Goal: Task Accomplishment & Management: Complete application form

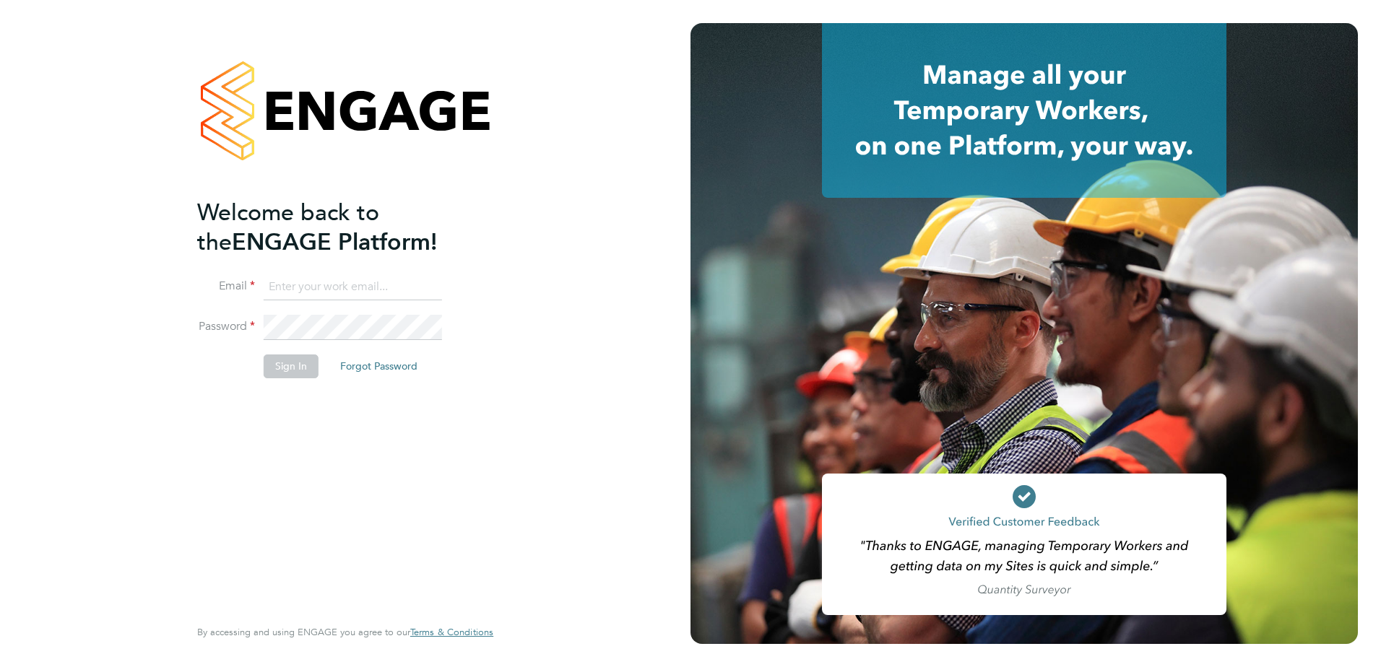
type input "[PERSON_NAME][EMAIL_ADDRESS][PERSON_NAME][DOMAIN_NAME]"
click at [281, 370] on button "Sign In" at bounding box center [291, 366] width 55 height 23
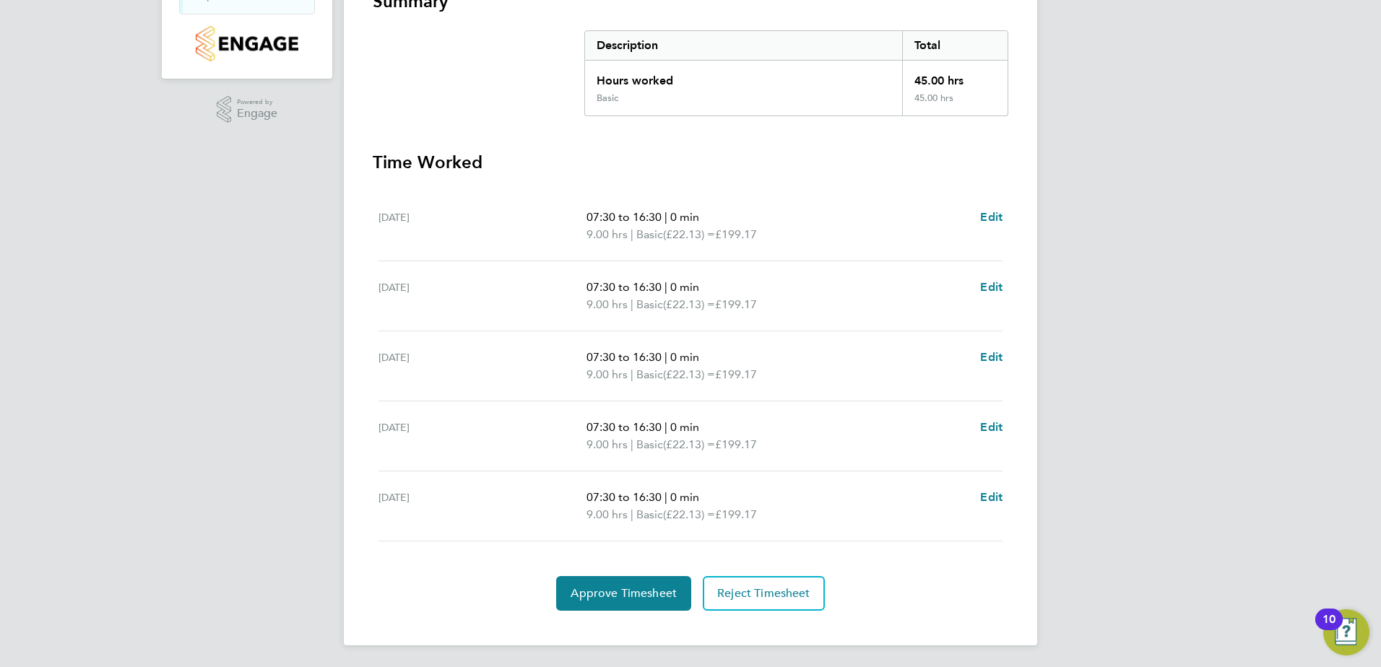
scroll to position [282, 0]
click at [988, 212] on span "Edit" at bounding box center [991, 216] width 22 height 14
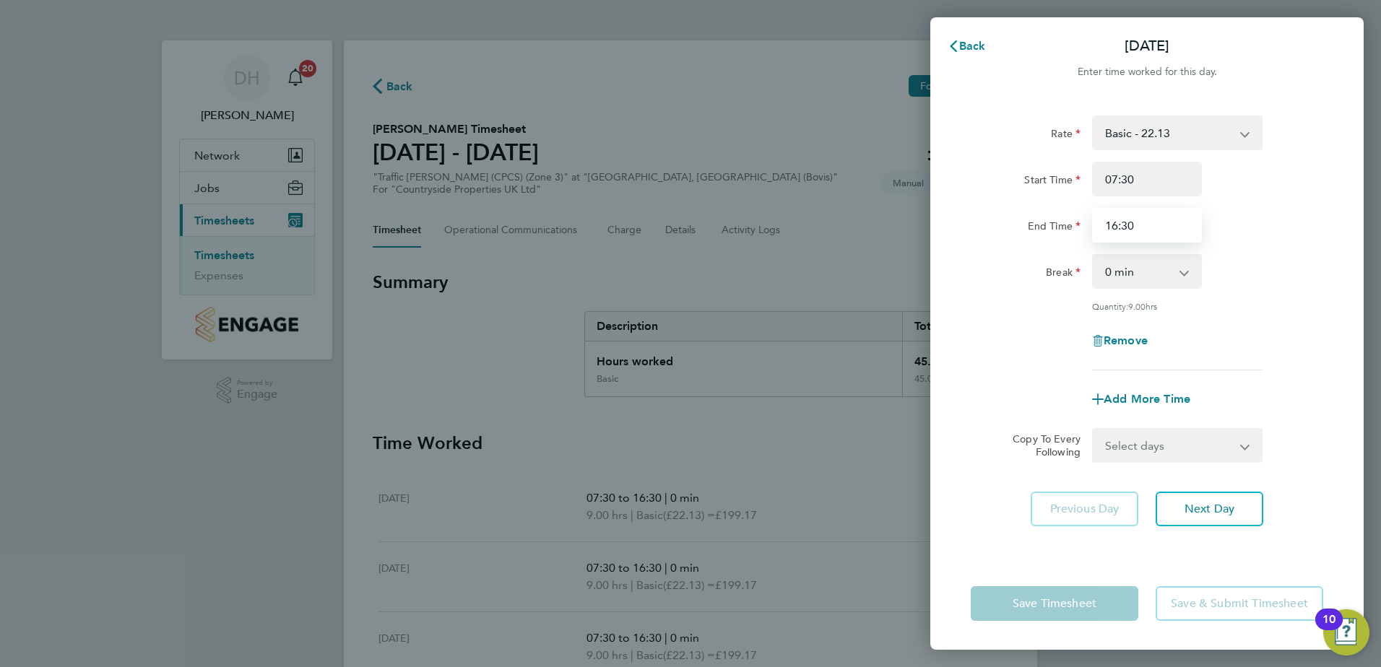
click at [1149, 226] on input "16:30" at bounding box center [1147, 225] width 110 height 35
type input "16:00"
click at [1220, 513] on span "Next Day" at bounding box center [1209, 509] width 50 height 14
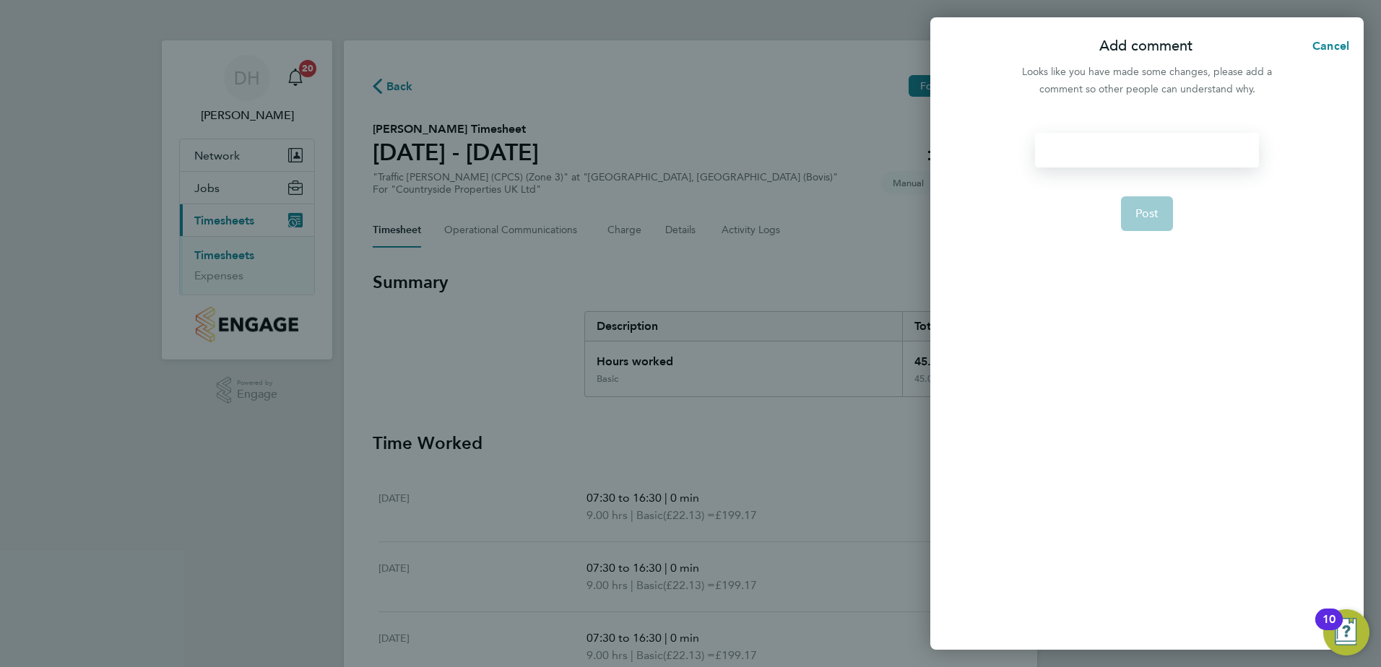
click at [1167, 143] on div at bounding box center [1146, 150] width 223 height 35
click at [1156, 154] on div at bounding box center [1146, 150] width 223 height 35
click at [1145, 206] on button "Post" at bounding box center [1147, 213] width 53 height 35
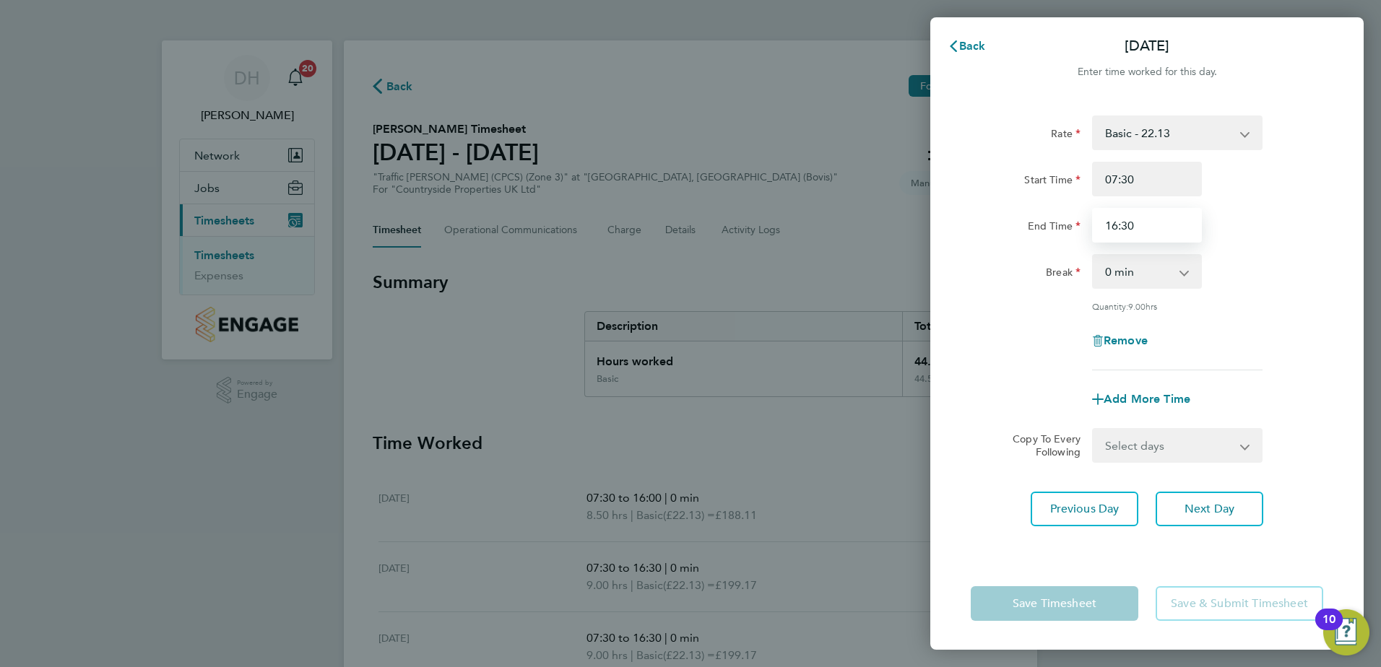
click at [1139, 225] on input "16:30" at bounding box center [1147, 225] width 110 height 35
type input "16:00"
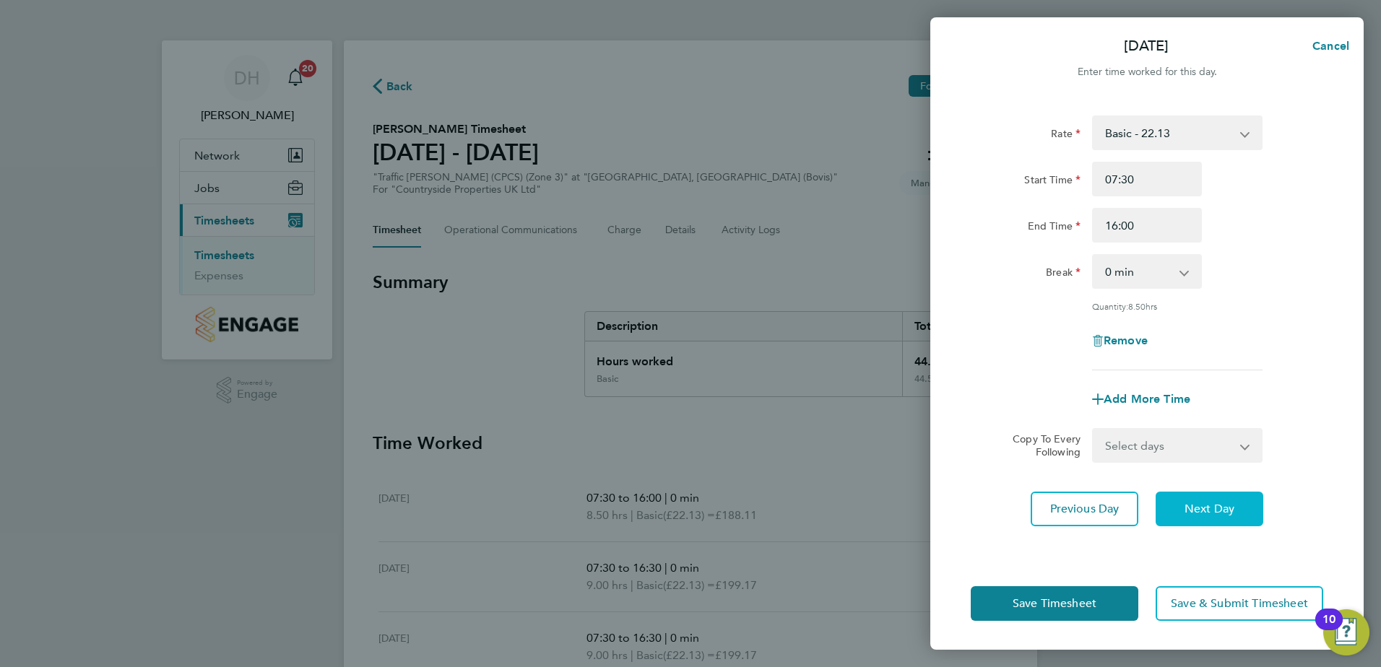
click at [1233, 511] on span "Next Day" at bounding box center [1209, 509] width 50 height 14
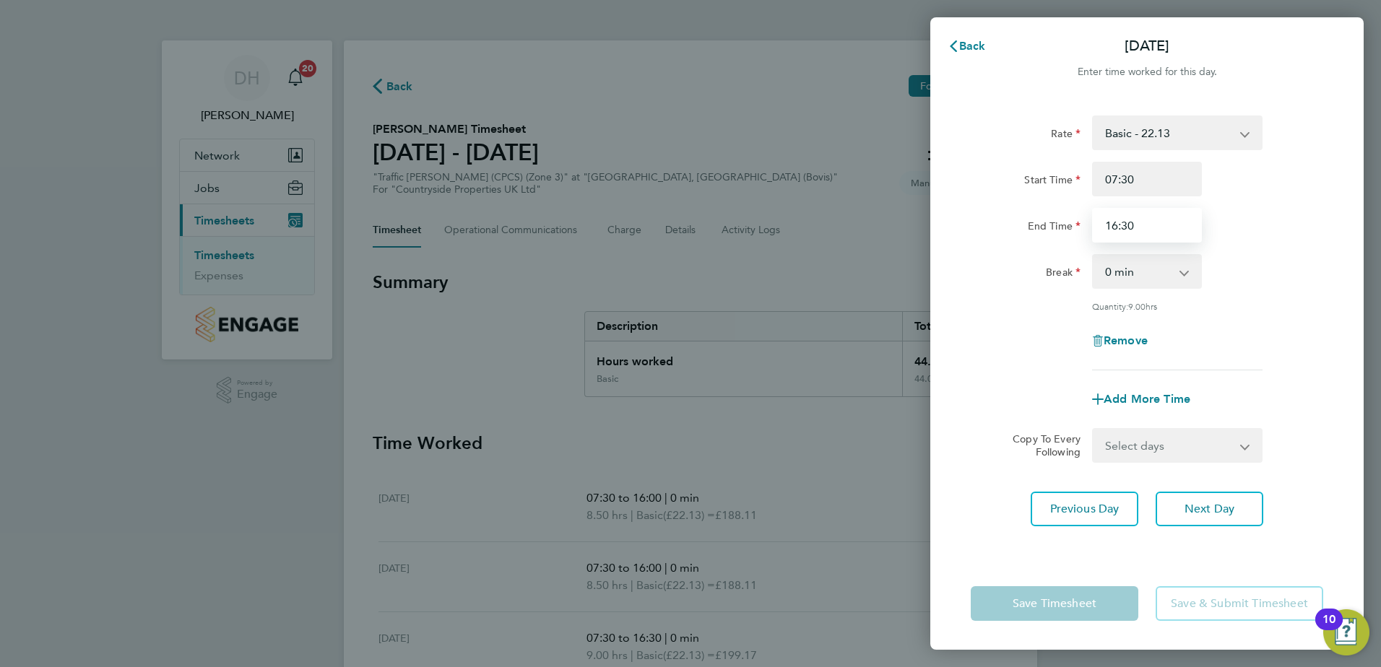
click at [1136, 225] on input "16:30" at bounding box center [1147, 225] width 110 height 35
type input "16:00"
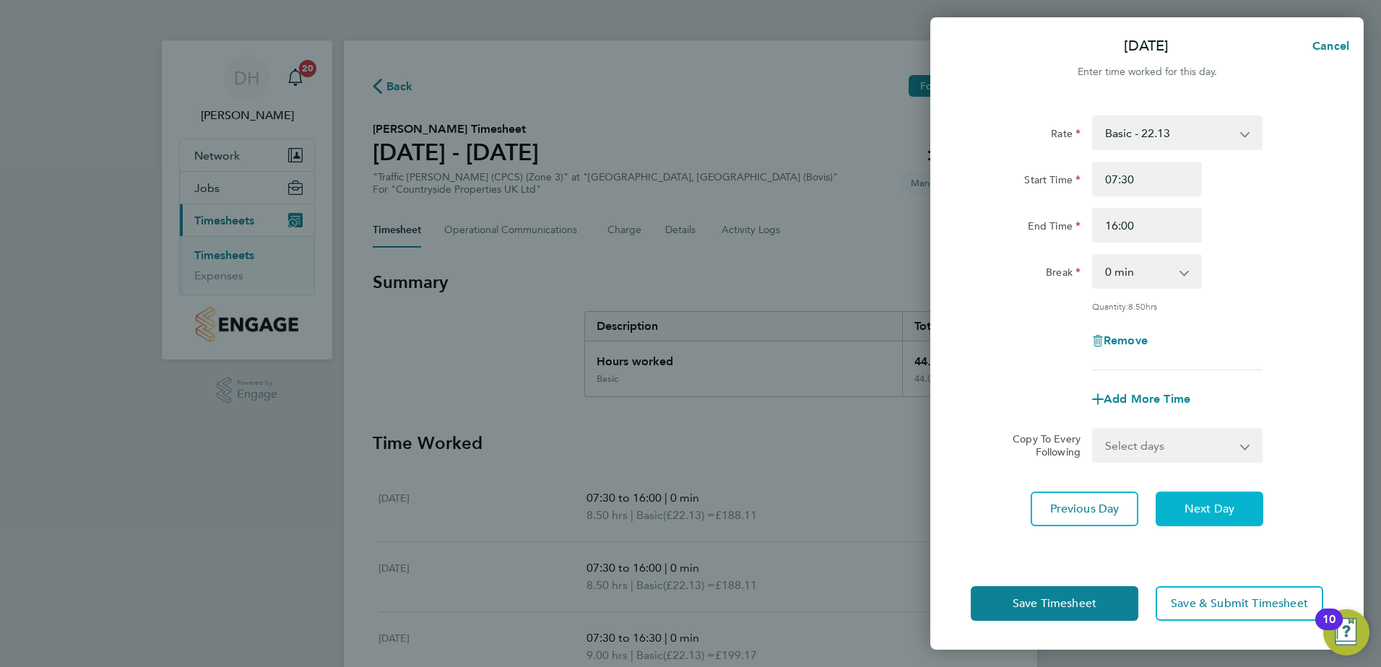
click at [1220, 502] on span "Next Day" at bounding box center [1209, 509] width 50 height 14
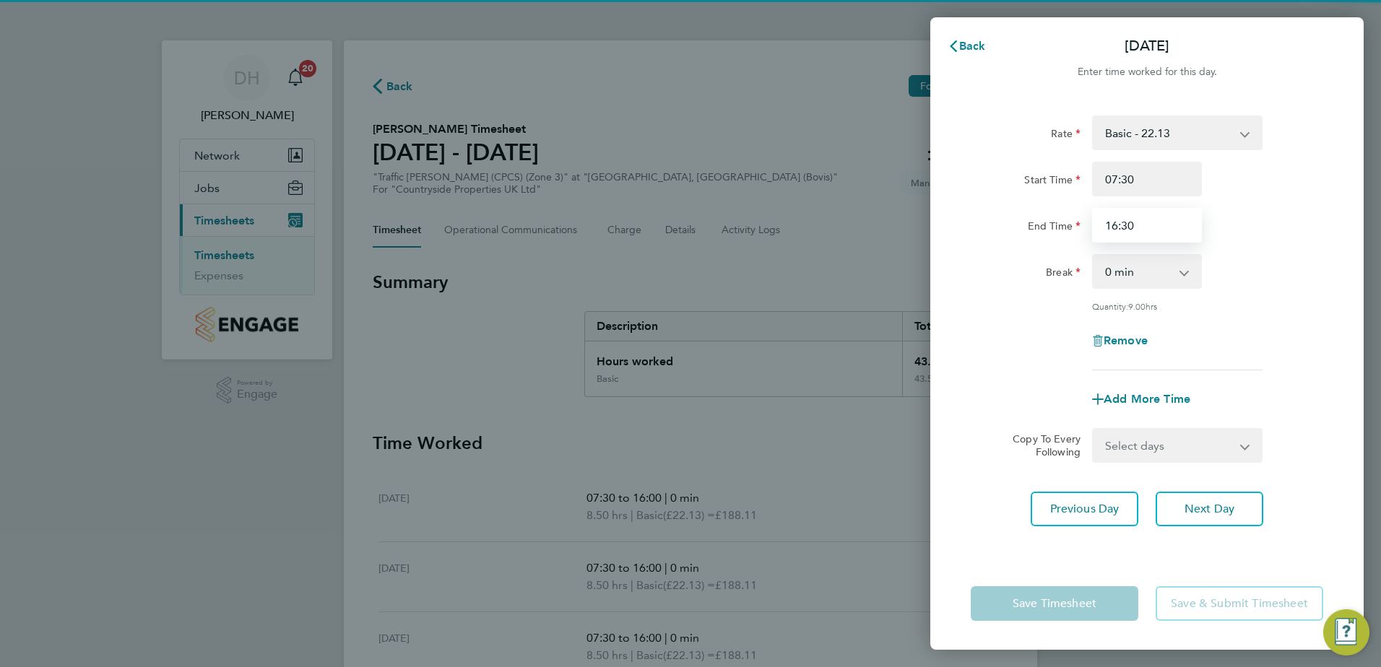
click at [1141, 226] on input "16:30" at bounding box center [1147, 225] width 110 height 35
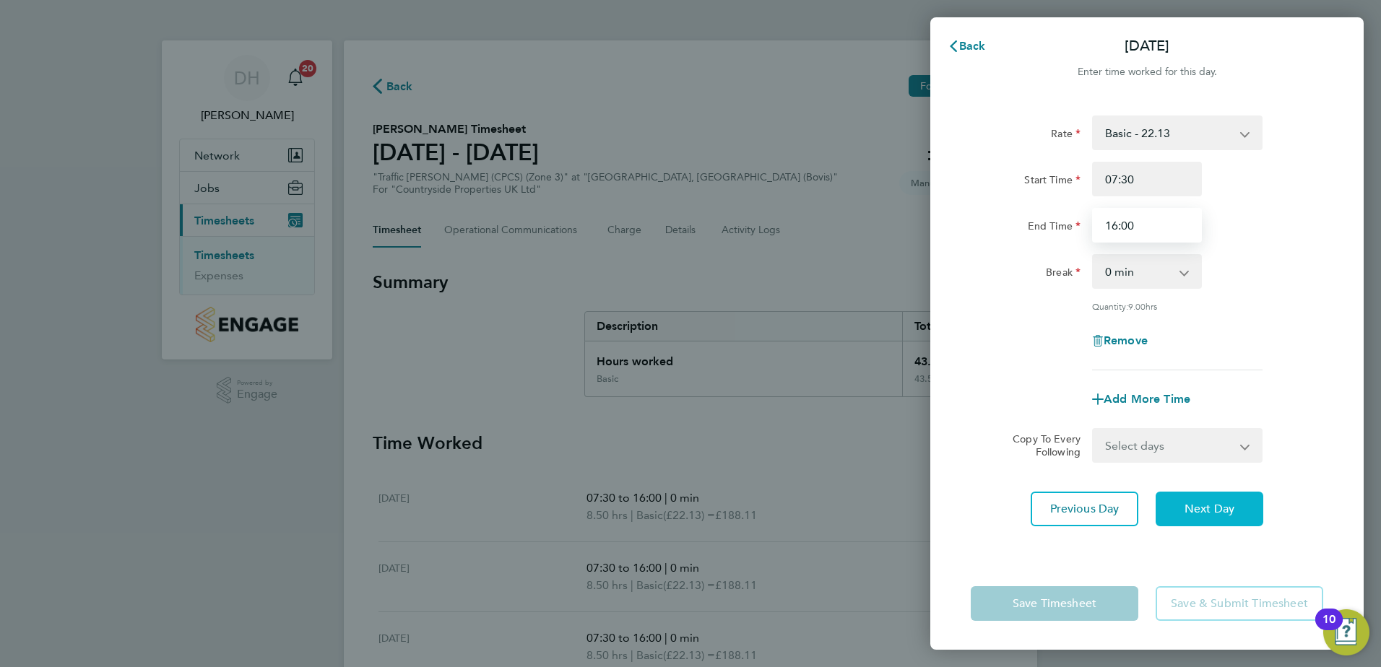
type input "16:00"
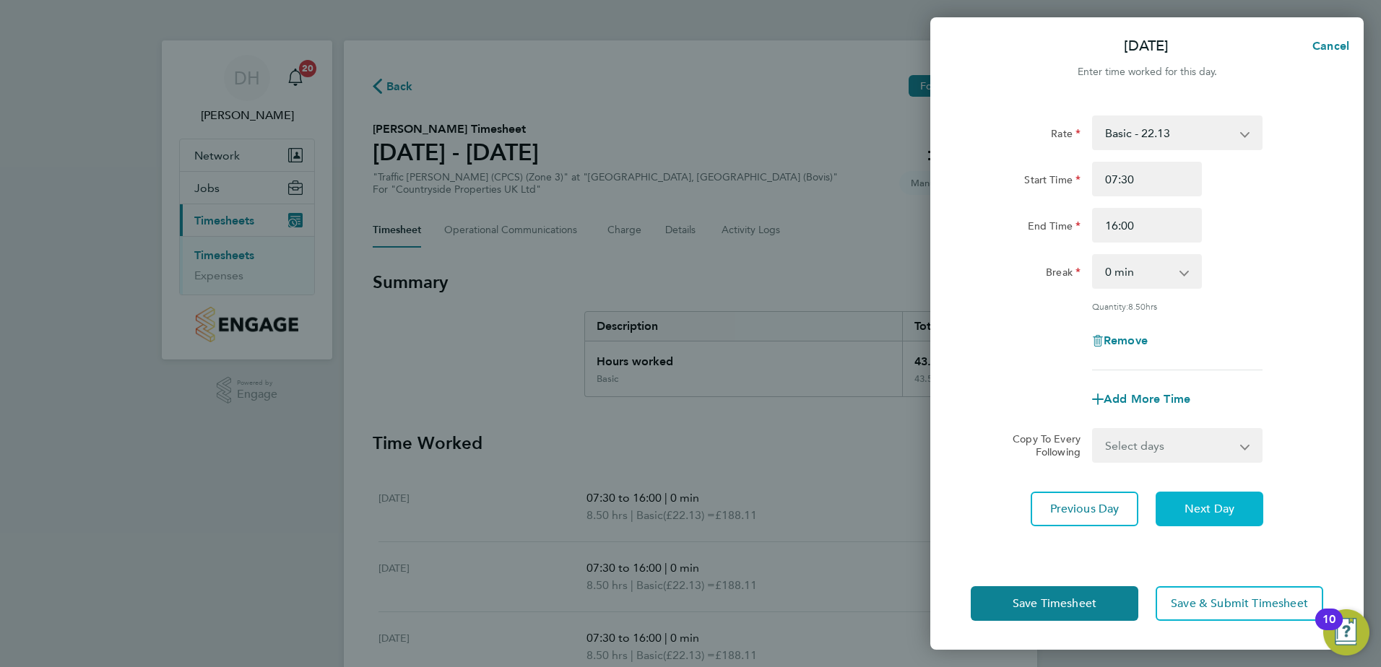
click at [1215, 508] on span "Next Day" at bounding box center [1209, 509] width 50 height 14
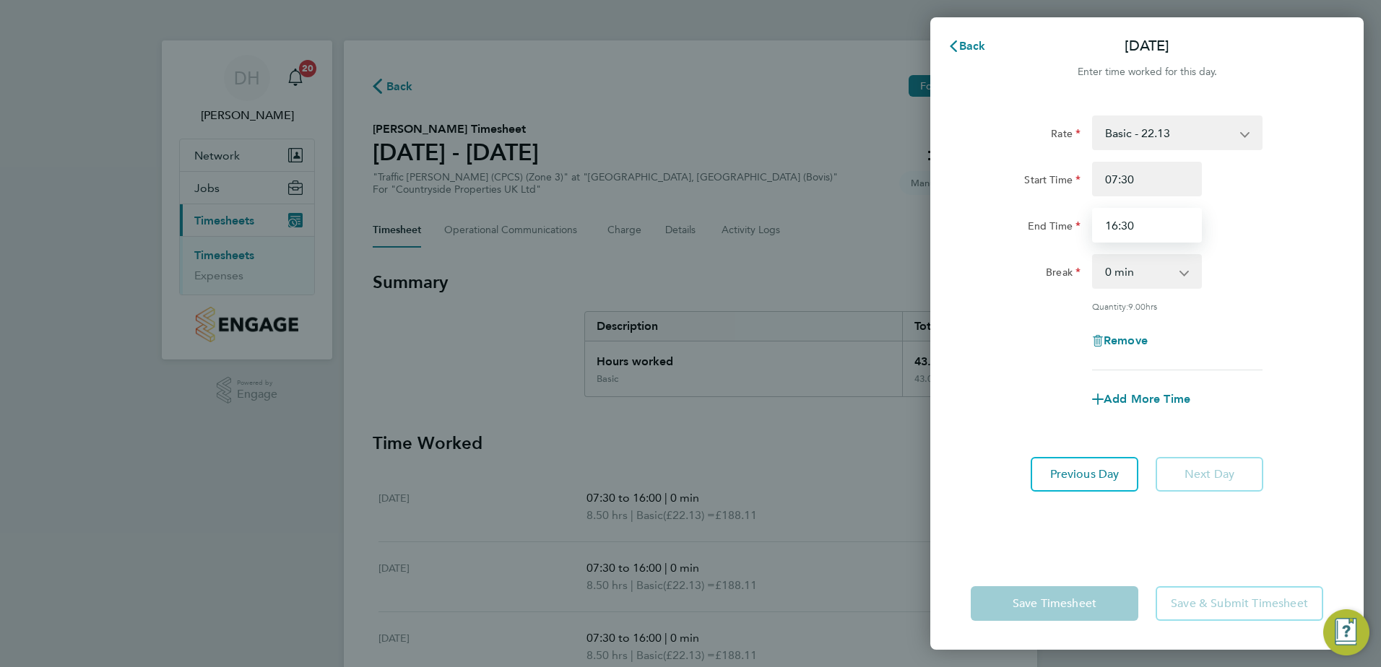
click at [1136, 227] on input "16:30" at bounding box center [1147, 225] width 110 height 35
type input "16:00"
click at [1180, 544] on div "Rate Basic - 22.13 Start Time 07:30 End Time 16:00 Break 0 min 15 min 30 min 45…" at bounding box center [1146, 327] width 433 height 459
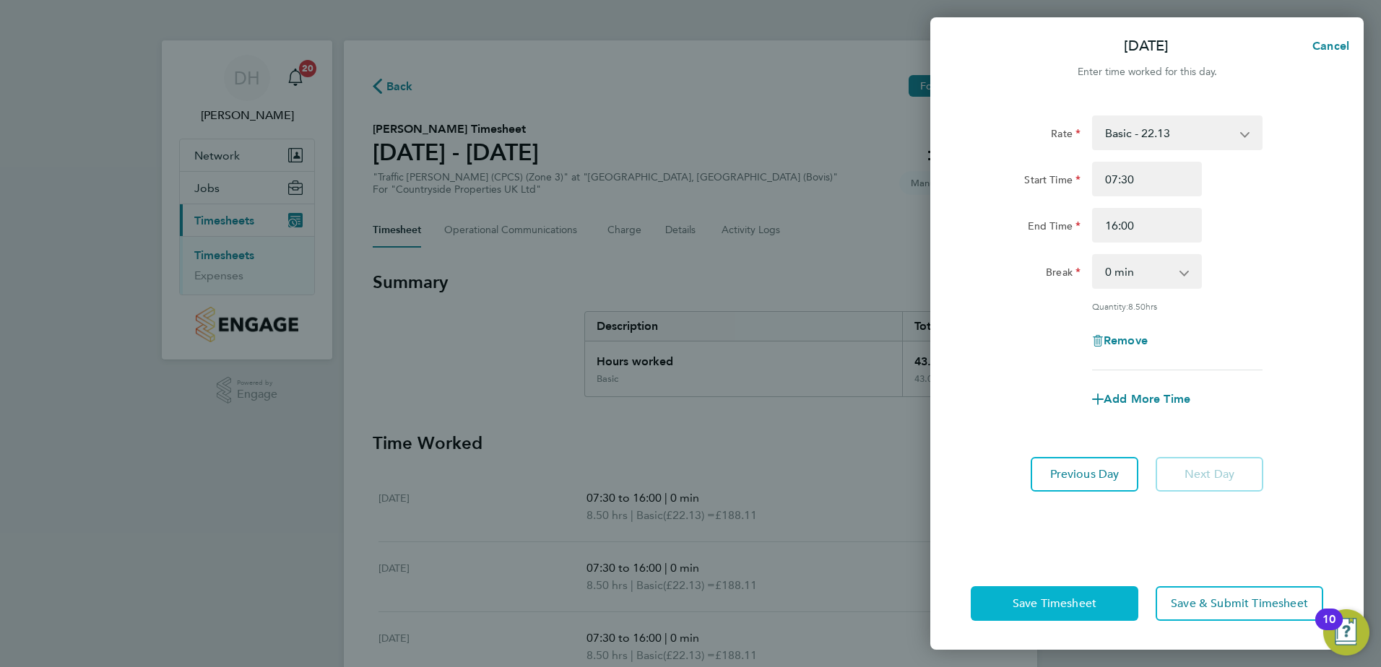
click at [1092, 604] on span "Save Timesheet" at bounding box center [1054, 603] width 84 height 14
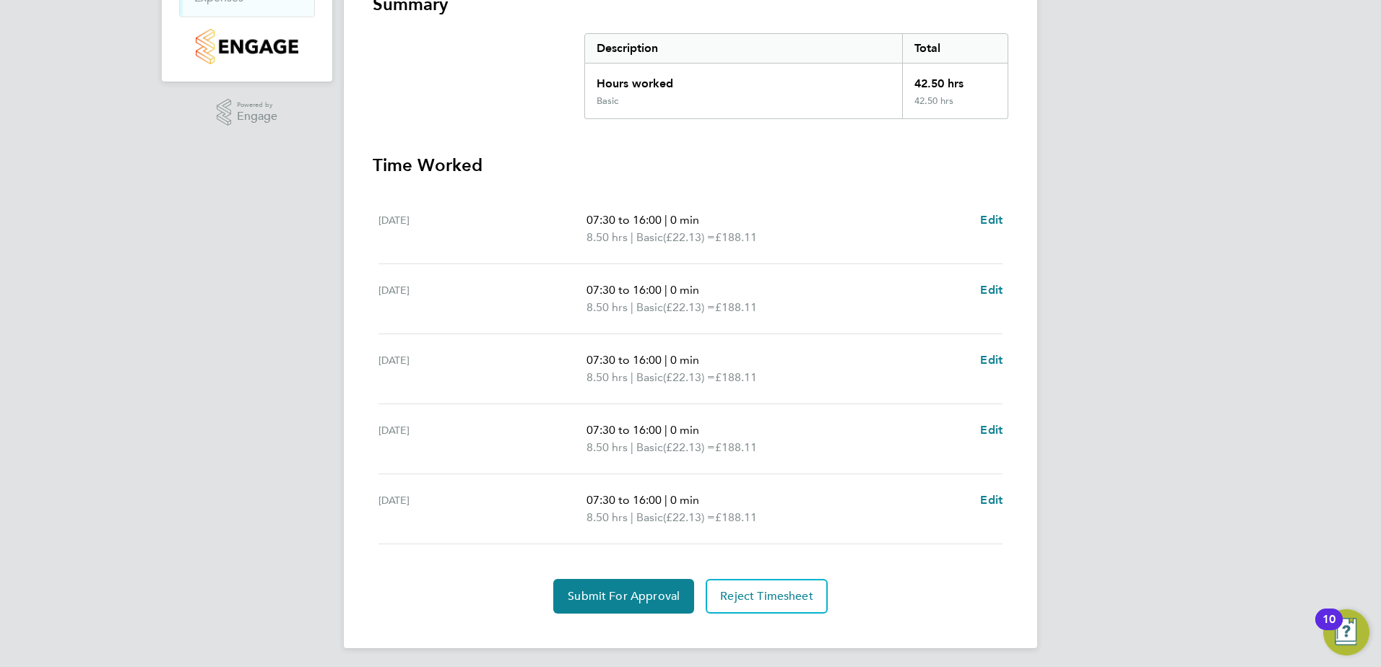
scroll to position [282, 0]
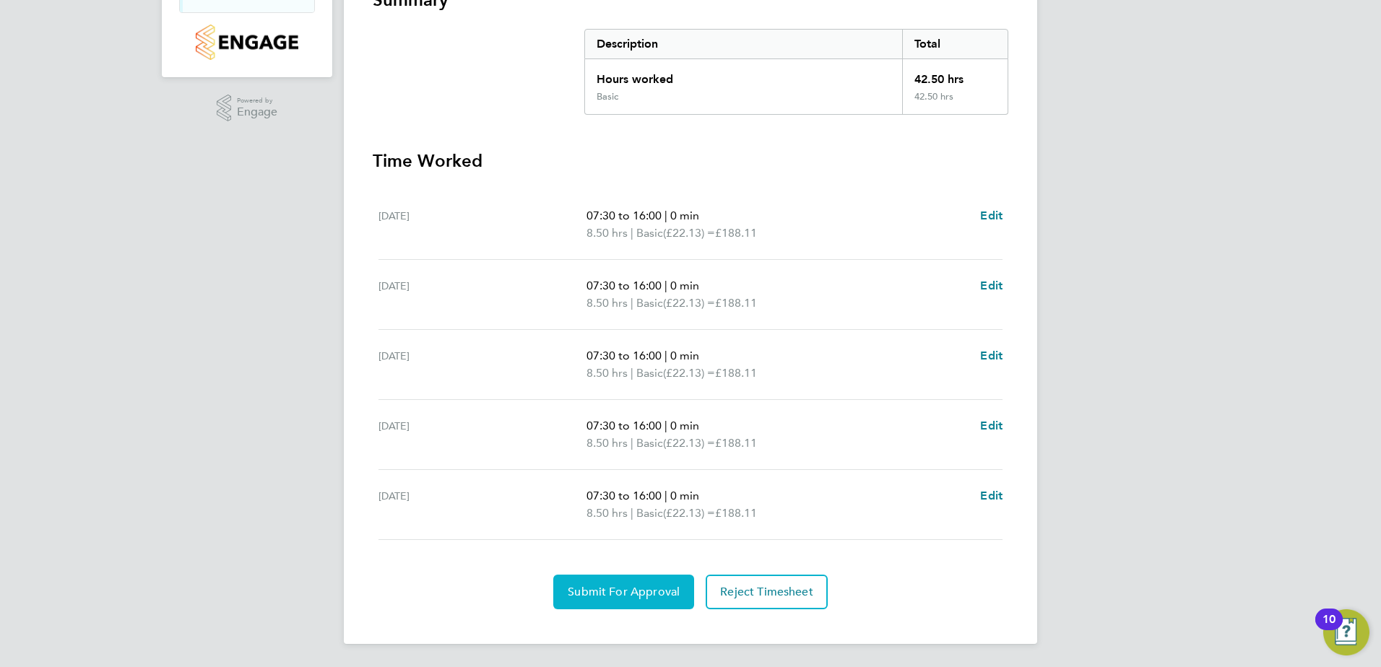
click at [614, 589] on span "Submit For Approval" at bounding box center [624, 592] width 112 height 14
click at [617, 588] on span "Approve Timesheet" at bounding box center [623, 592] width 106 height 14
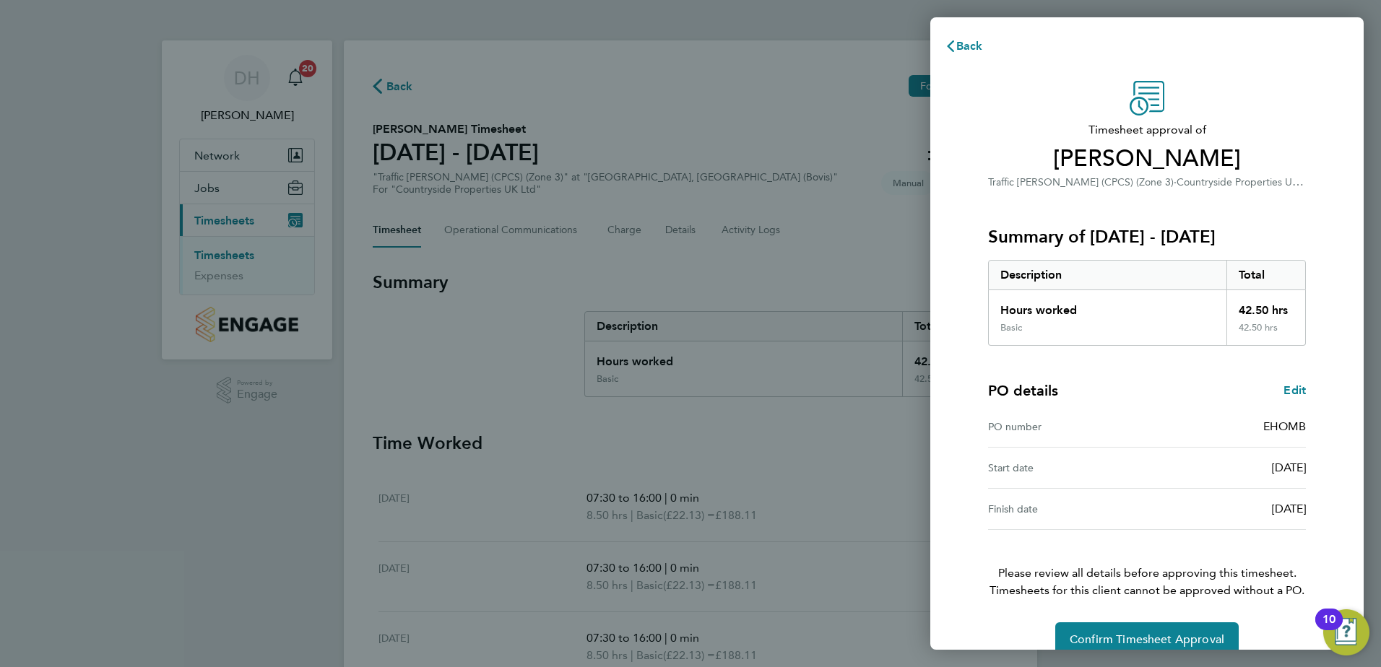
scroll to position [25, 0]
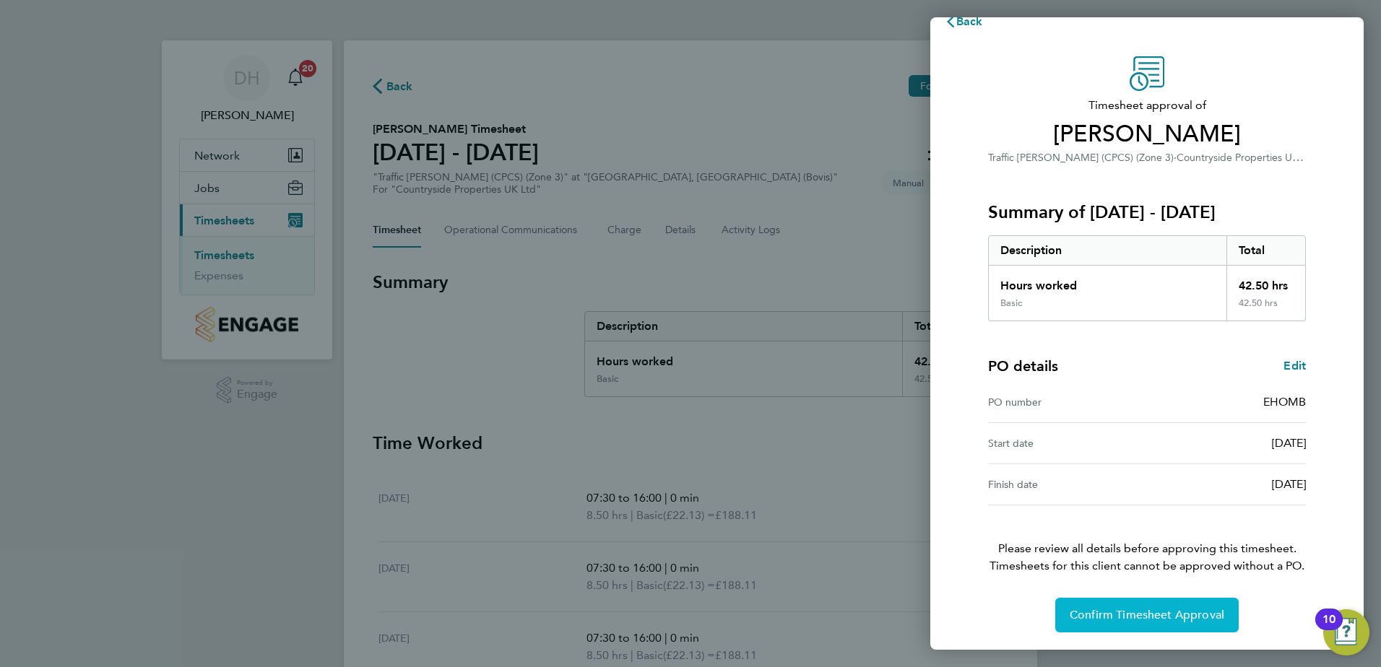
click at [1119, 606] on button "Confirm Timesheet Approval" at bounding box center [1146, 615] width 183 height 35
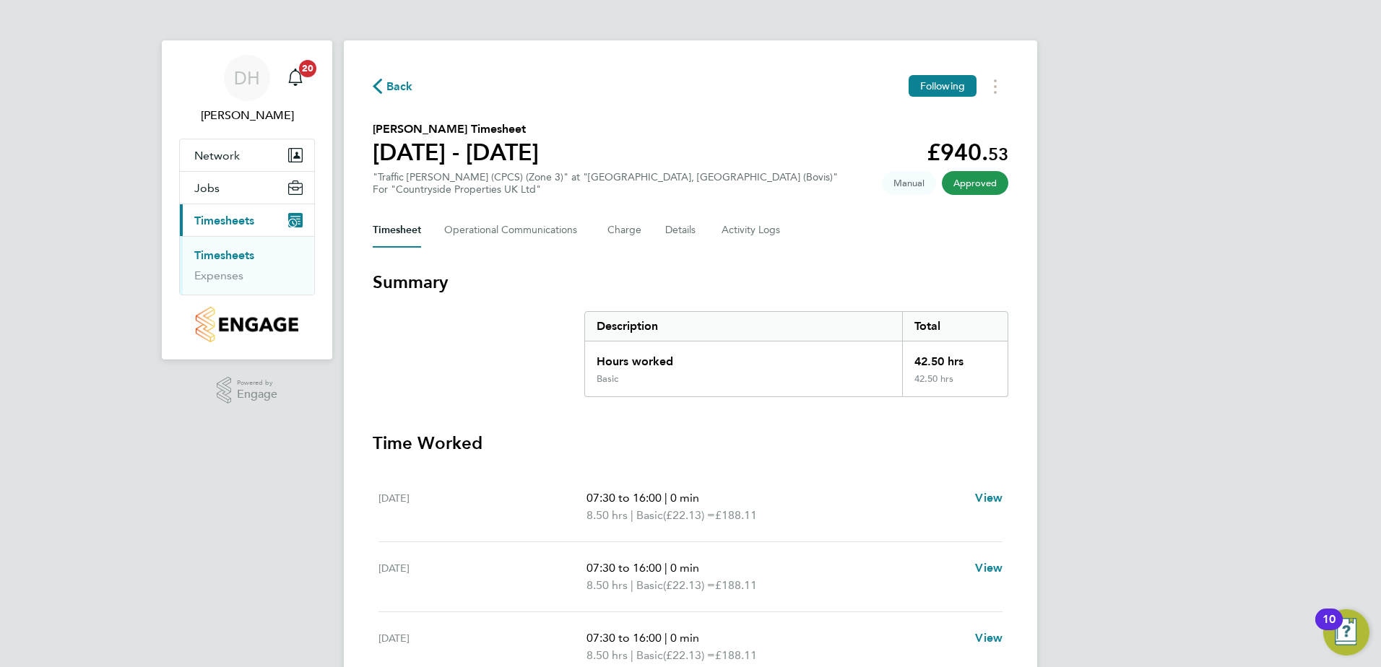
click at [212, 255] on link "Timesheets" at bounding box center [224, 255] width 60 height 14
